Goal: Information Seeking & Learning: Learn about a topic

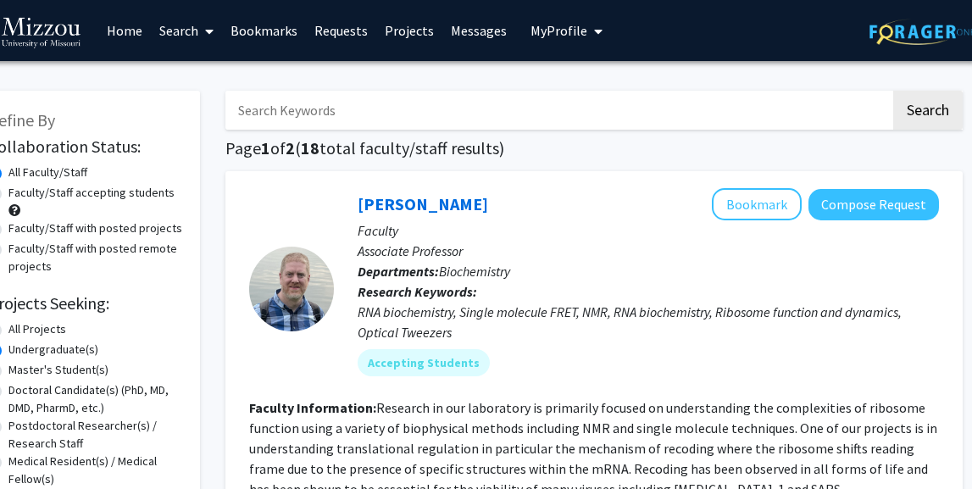
scroll to position [0, 42]
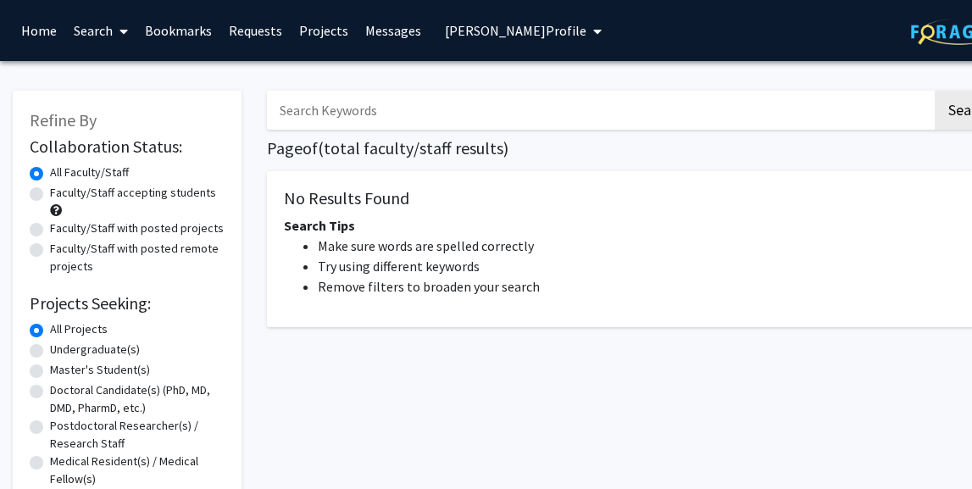
radio input "false"
radio input "true"
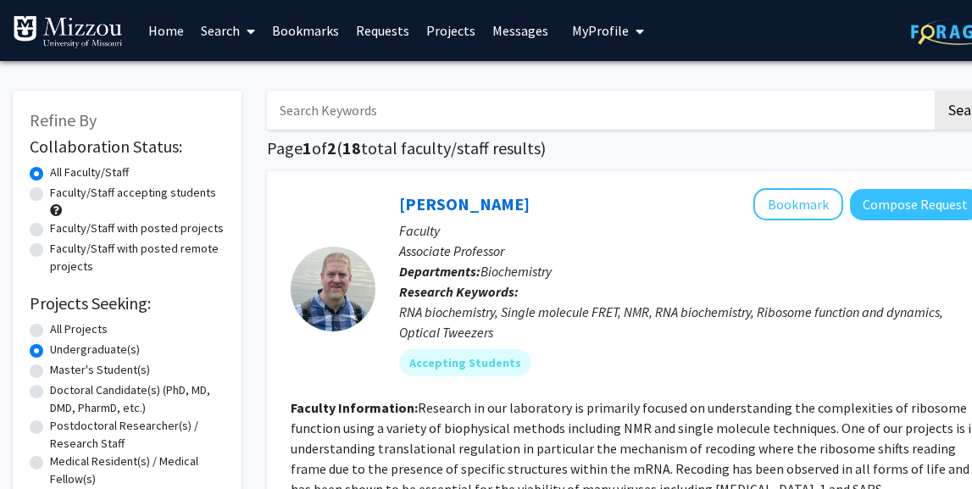
scroll to position [4, 0]
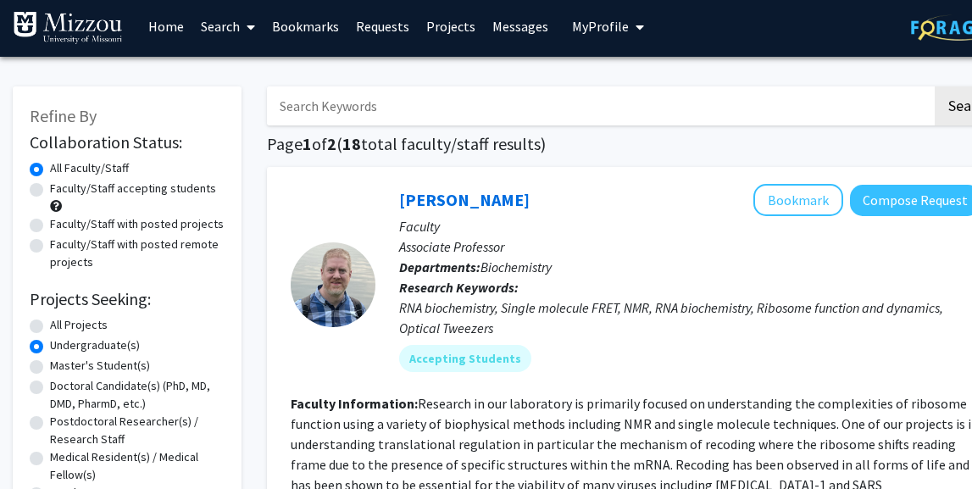
click at [50, 198] on label "Faculty/Staff accepting students" at bounding box center [133, 189] width 166 height 18
click at [50, 191] on input "Faculty/Staff accepting students" at bounding box center [55, 185] width 11 height 11
radio input "true"
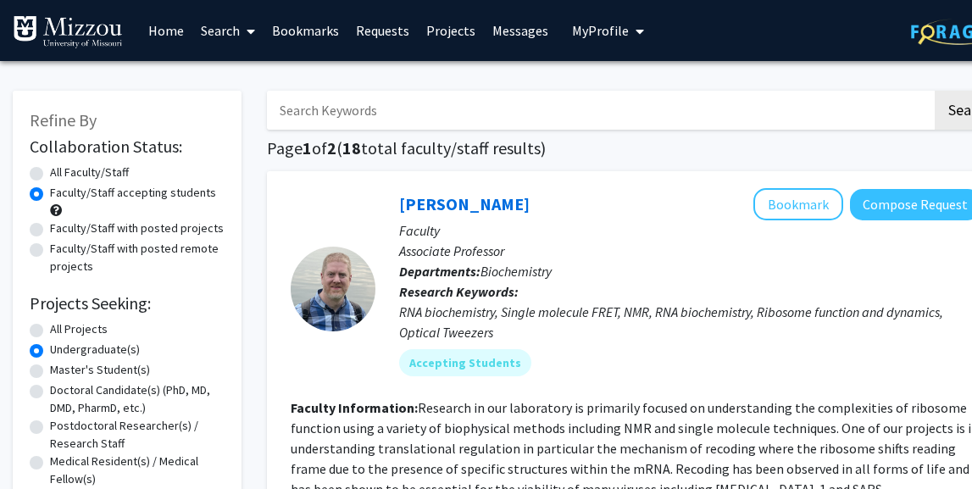
click at [50, 175] on label "All Faculty/Staff" at bounding box center [89, 173] width 79 height 18
click at [50, 175] on input "All Faculty/Staff" at bounding box center [55, 169] width 11 height 11
radio input "true"
click at [50, 194] on label "Faculty/Staff accepting students" at bounding box center [133, 193] width 166 height 18
click at [50, 194] on input "Faculty/Staff accepting students" at bounding box center [55, 189] width 11 height 11
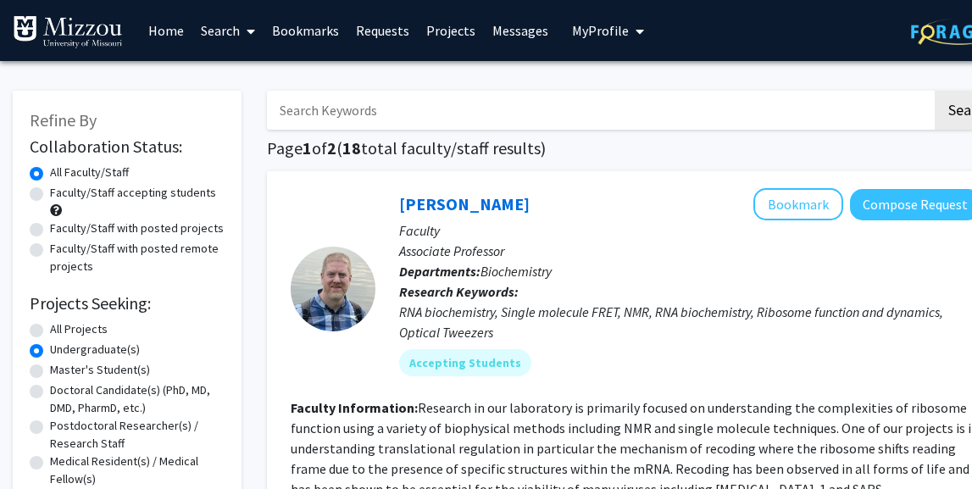
radio input "true"
click at [50, 180] on label "All Faculty/Staff" at bounding box center [89, 173] width 79 height 18
click at [50, 175] on input "All Faculty/Staff" at bounding box center [55, 169] width 11 height 11
radio input "true"
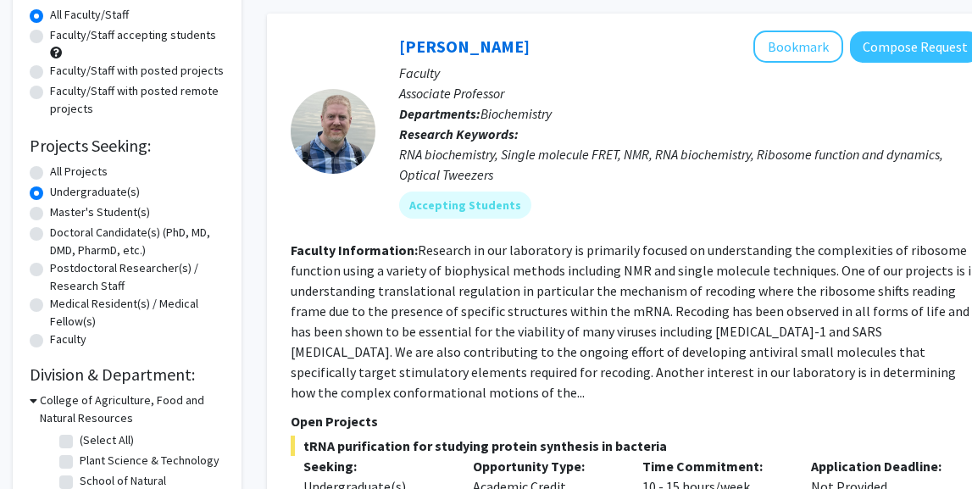
scroll to position [168, 0]
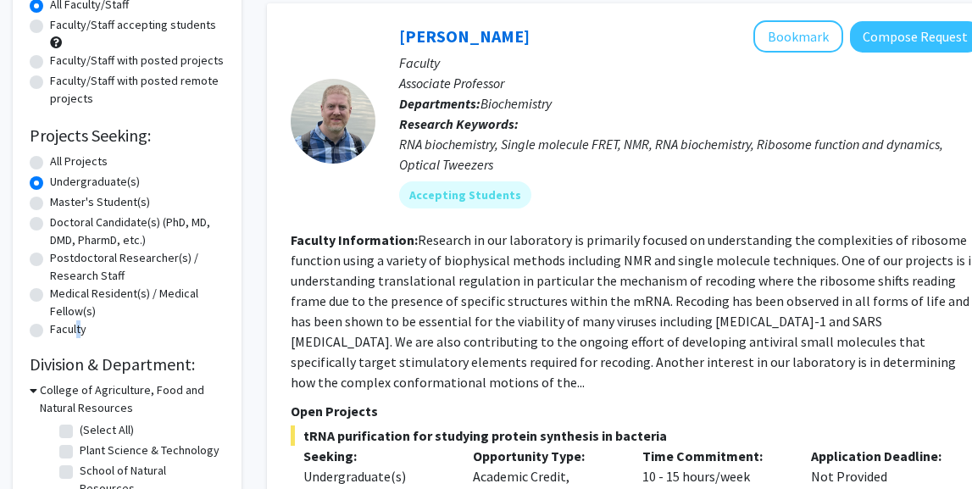
click at [75, 335] on label "Faculty" at bounding box center [68, 329] width 36 height 18
click at [61, 331] on input "Faculty" at bounding box center [55, 325] width 11 height 11
radio input "true"
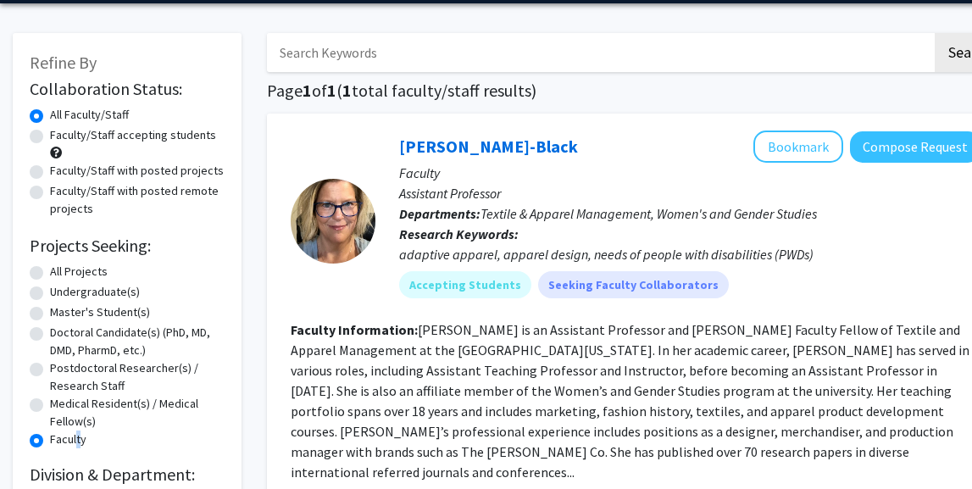
scroll to position [56, 1]
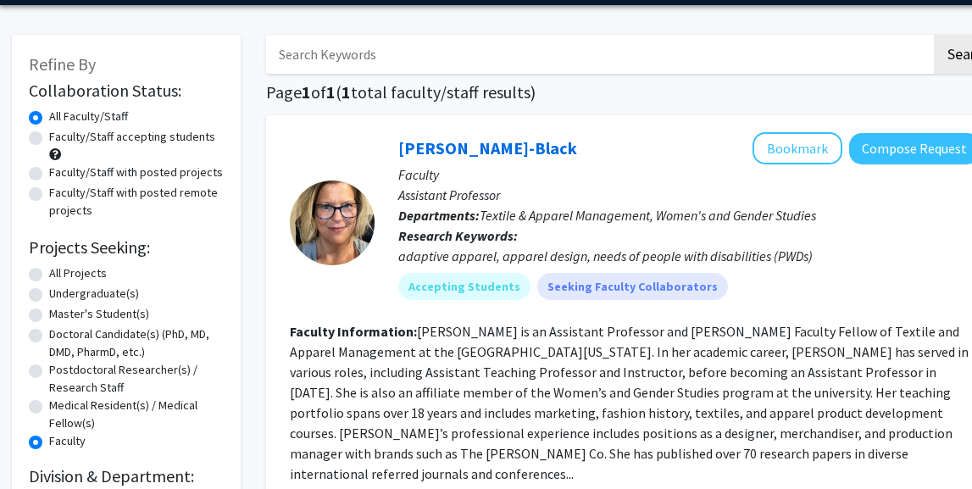
click at [49, 295] on label "Undergraduate(s)" at bounding box center [94, 294] width 90 height 18
click at [49, 295] on input "Undergraduate(s)" at bounding box center [54, 290] width 11 height 11
radio input "true"
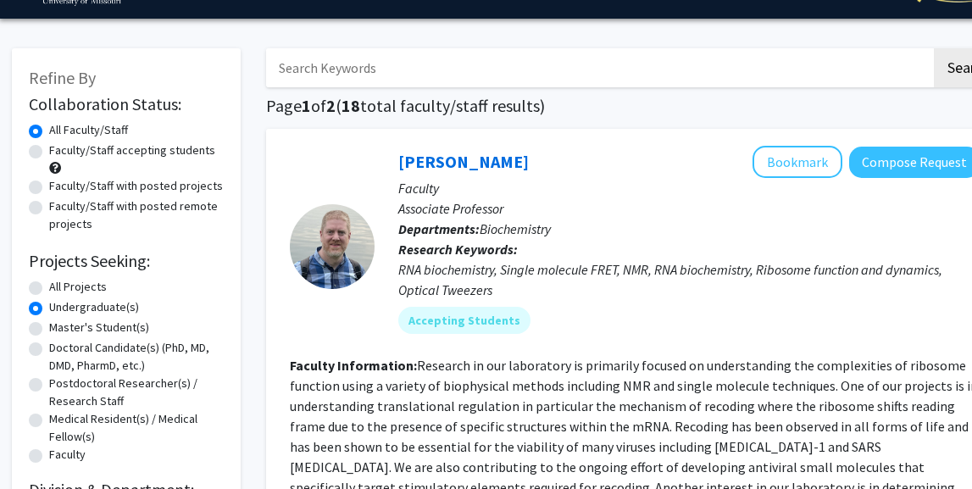
scroll to position [51, 1]
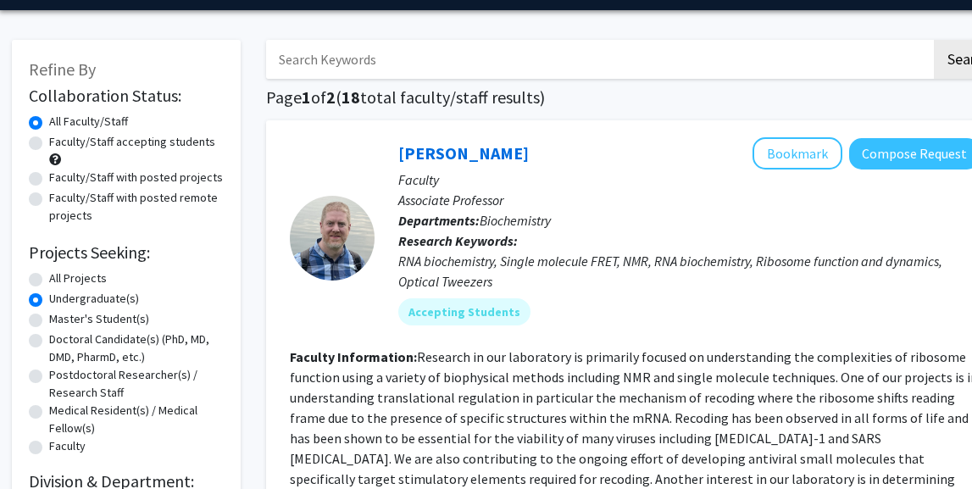
click at [83, 320] on label "Master's Student(s)" at bounding box center [99, 319] width 100 height 18
click at [60, 320] on input "Master's Student(s)" at bounding box center [54, 315] width 11 height 11
radio input "true"
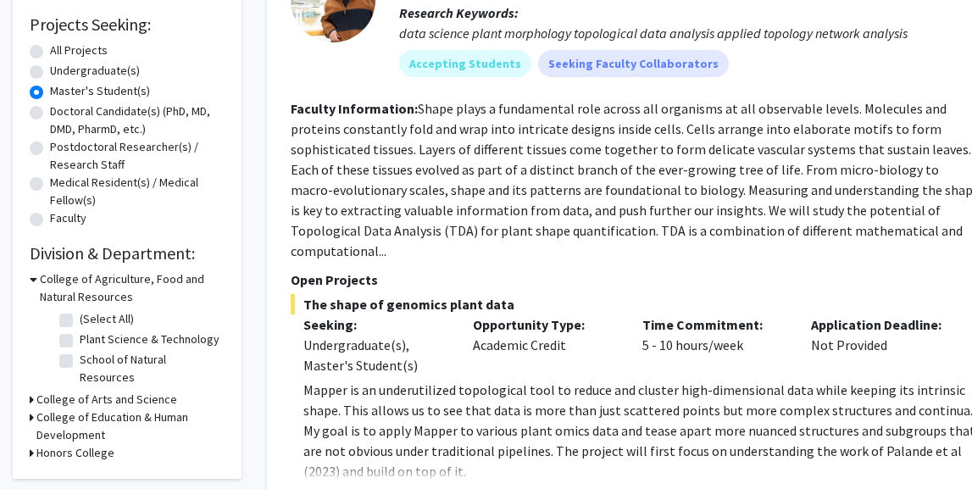
scroll to position [272, 0]
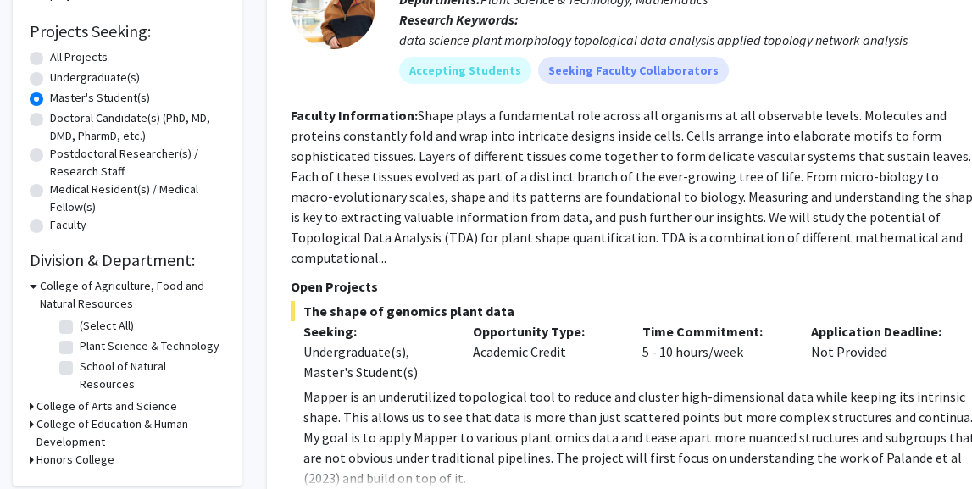
click at [50, 81] on label "Undergraduate(s)" at bounding box center [95, 78] width 90 height 18
click at [50, 80] on input "Undergraduate(s)" at bounding box center [55, 74] width 11 height 11
radio input "true"
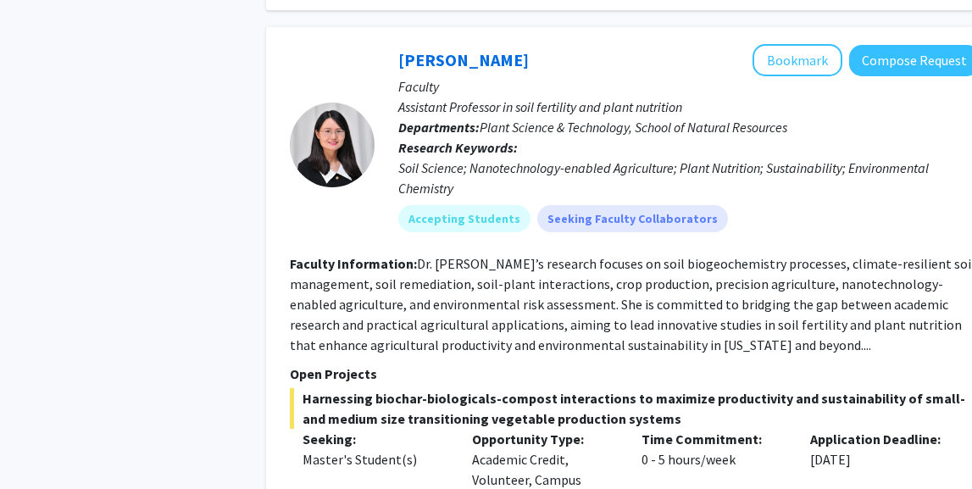
scroll to position [2399, 1]
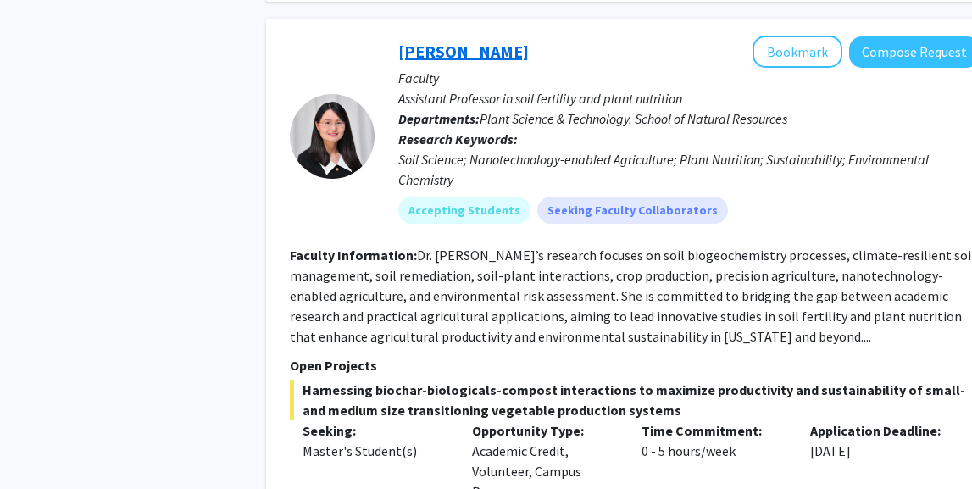
click at [442, 41] on link "[PERSON_NAME]" at bounding box center [463, 51] width 131 height 21
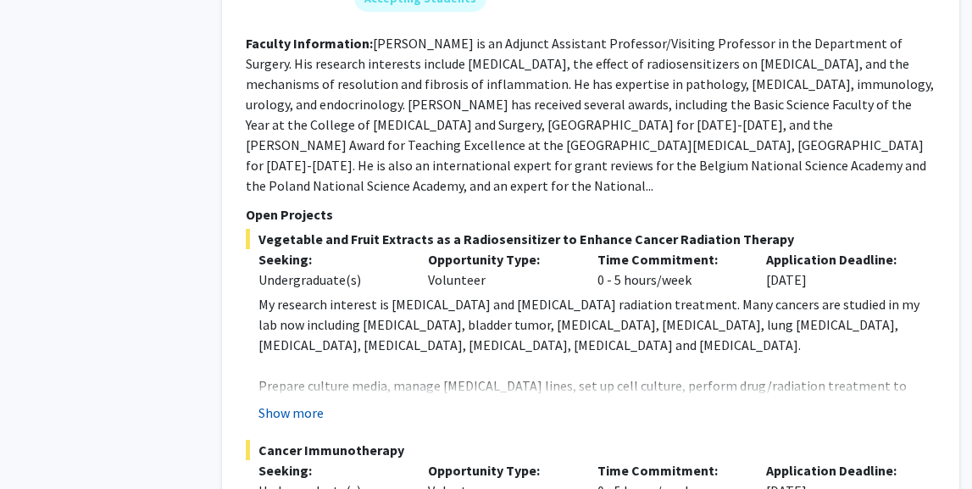
click at [298, 403] on button "Show more" at bounding box center [291, 413] width 65 height 20
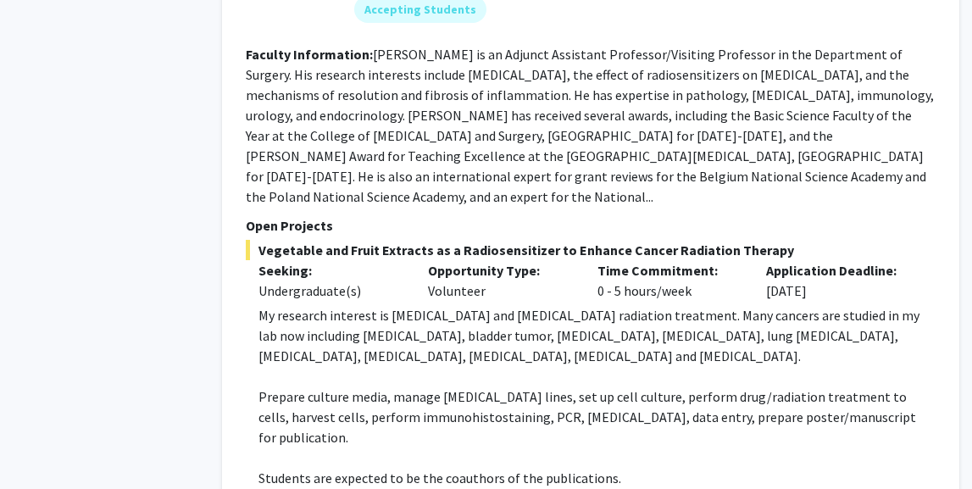
scroll to position [3427, 45]
